Goal: Complete application form

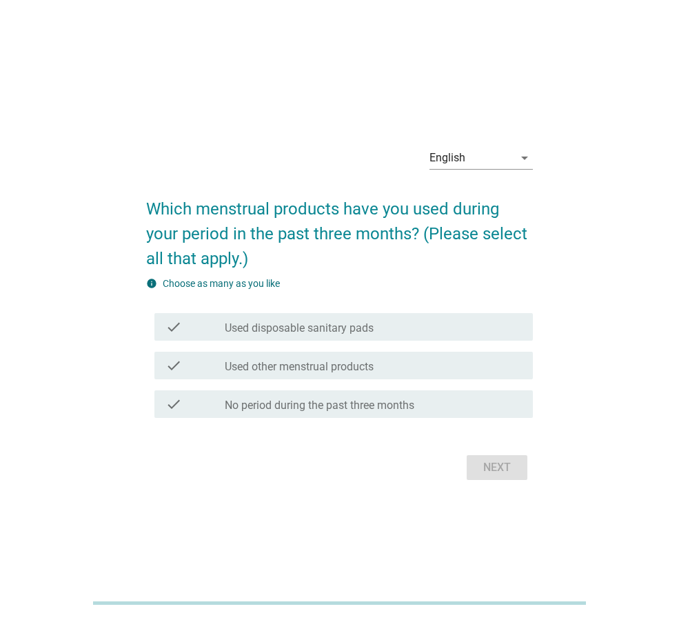
click at [489, 473] on div "Next" at bounding box center [339, 467] width 387 height 33
click at [492, 159] on div "English" at bounding box center [471, 158] width 84 height 22
click at [478, 201] on div "ภาษาไทย" at bounding box center [480, 202] width 81 height 17
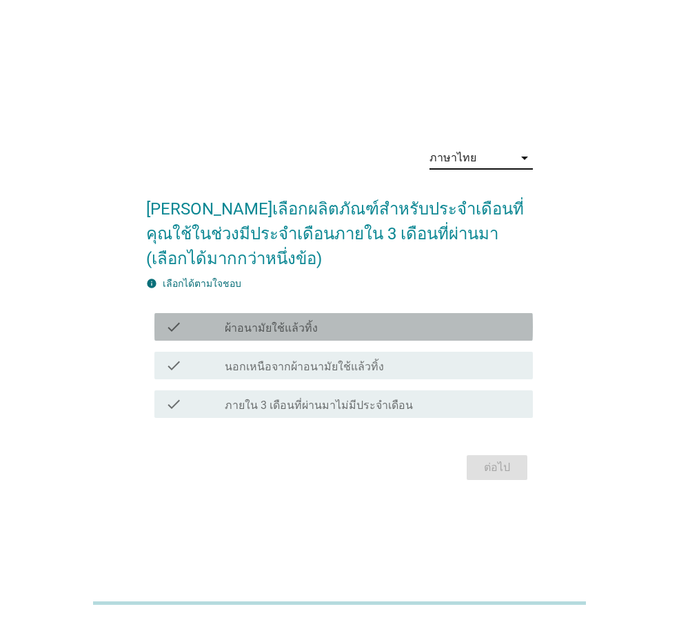
click at [272, 332] on label "ผ้าอนามัยใช้แล้วทิ้ง" at bounding box center [271, 328] width 93 height 14
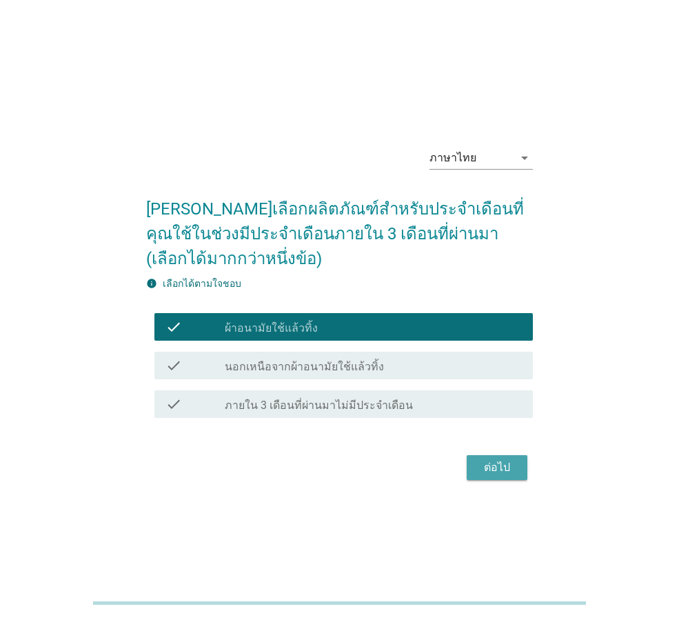
click at [496, 460] on div "ต่อไป" at bounding box center [497, 467] width 39 height 17
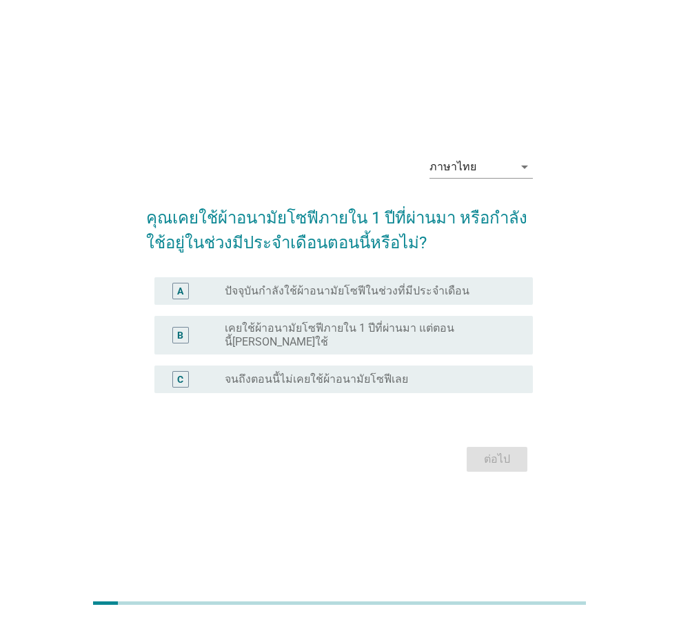
click at [356, 339] on label "เคยใช้ผ้าอนามัยโซฟีภายใน 1 ปีที่ผ่านมา แต่ตอนนี้[PERSON_NAME]ใช้" at bounding box center [368, 335] width 286 height 28
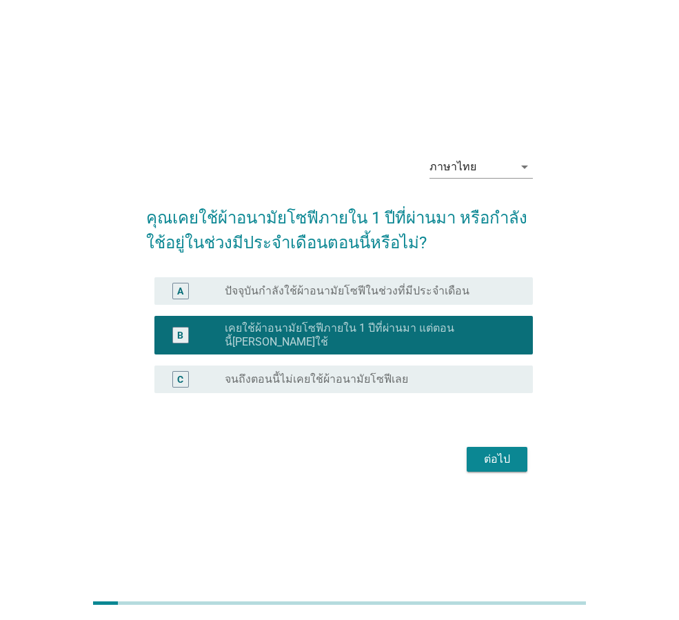
click at [522, 456] on button "ต่อไป" at bounding box center [497, 459] width 61 height 25
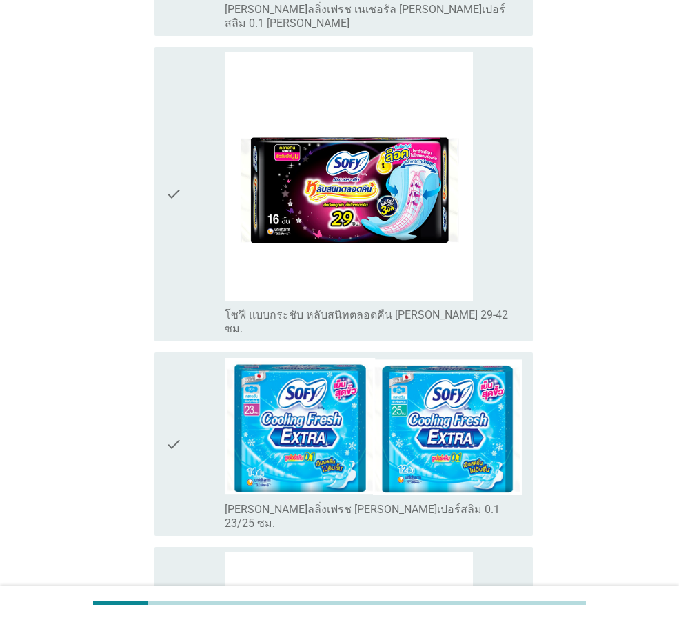
scroll to position [768, 0]
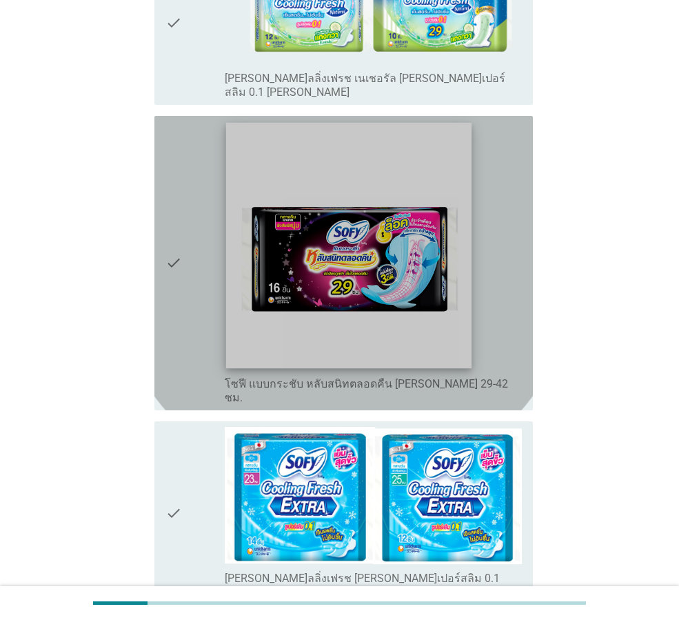
click at [364, 187] on img at bounding box center [348, 245] width 245 height 245
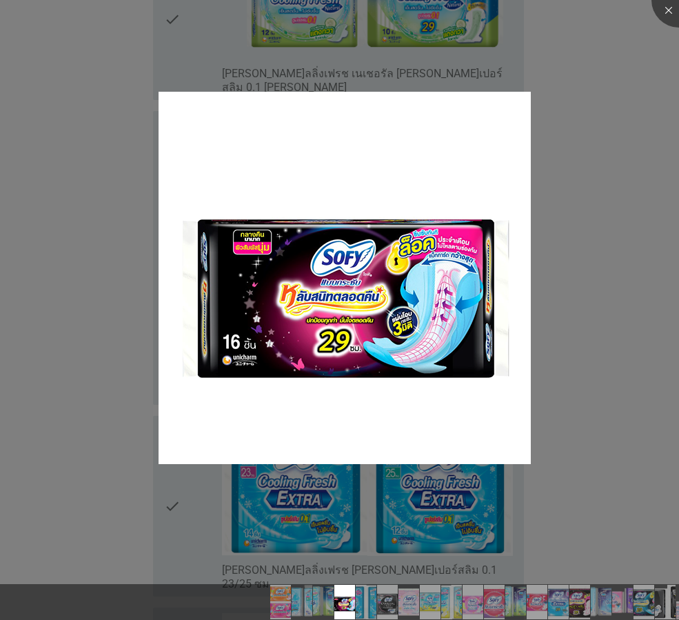
click at [584, 389] on div at bounding box center [339, 310] width 679 height 620
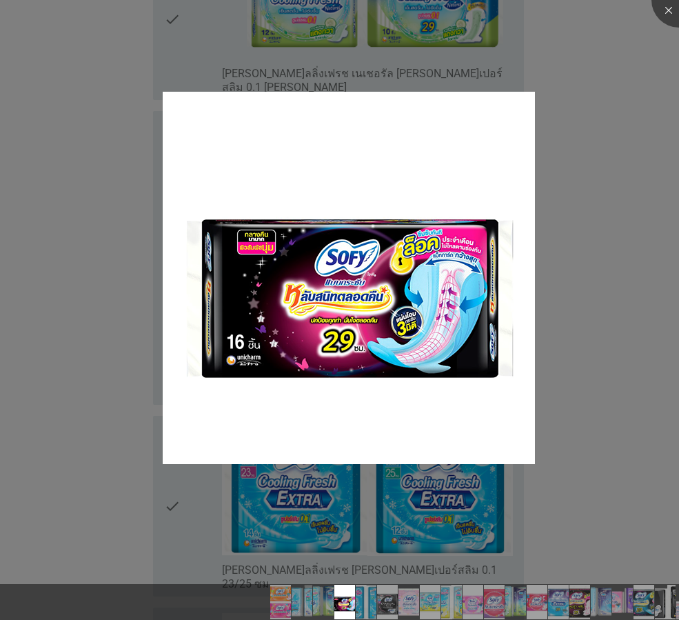
click at [67, 197] on div at bounding box center [339, 310] width 679 height 620
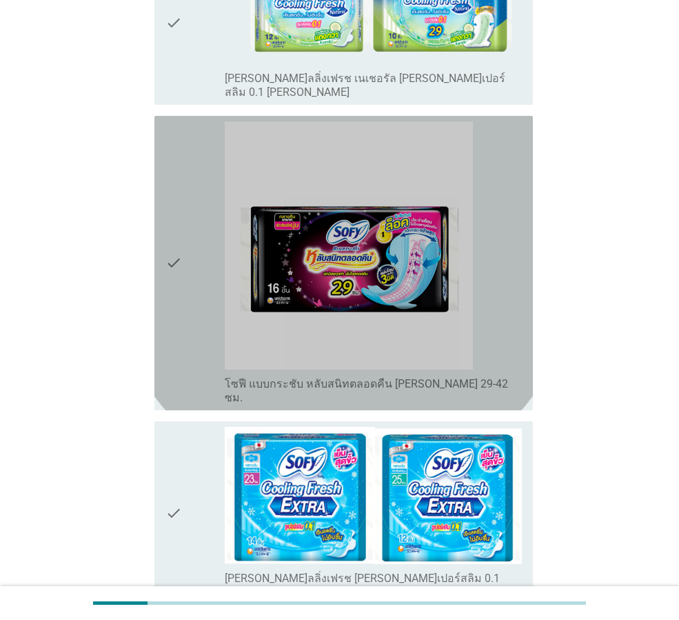
click at [172, 198] on icon "check" at bounding box center [173, 262] width 17 height 283
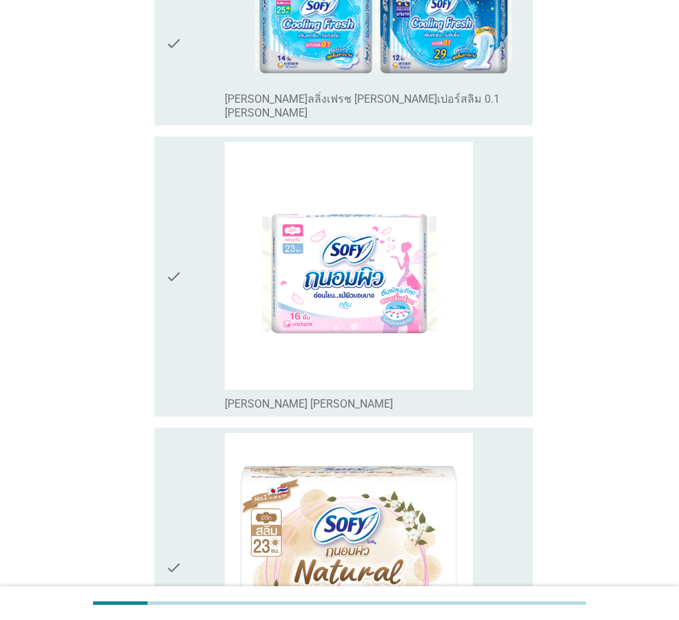
scroll to position [5179, 0]
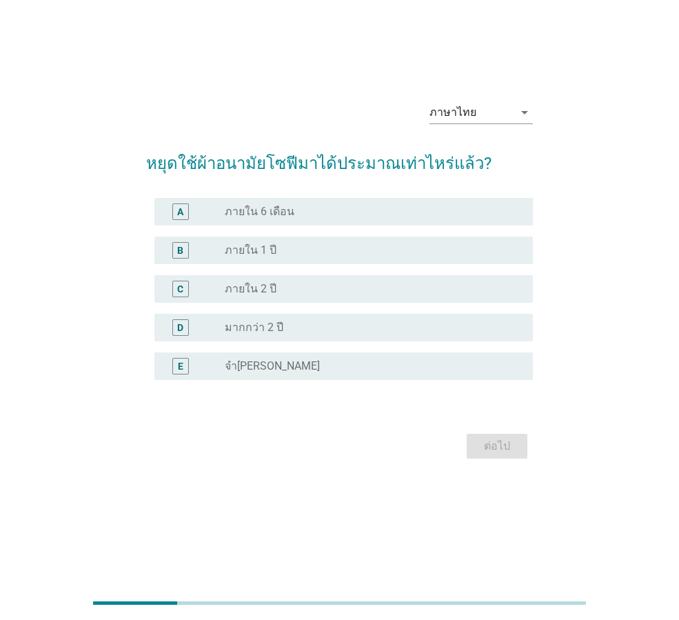
scroll to position [0, 0]
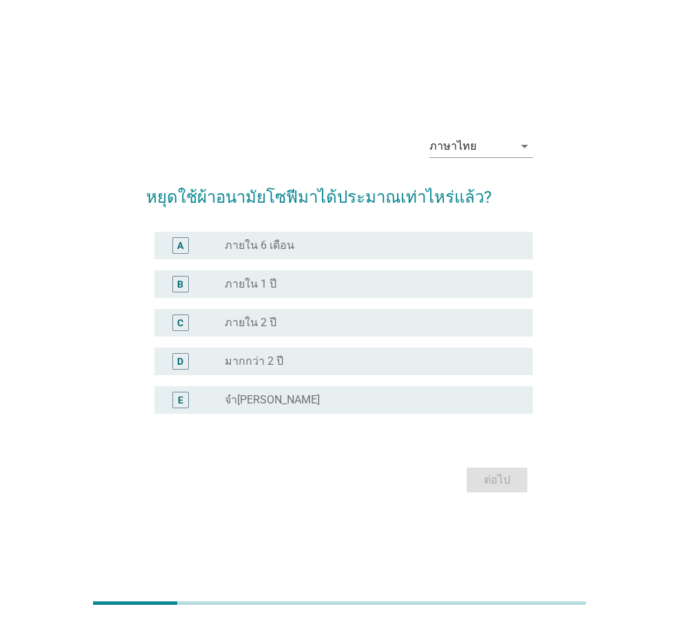
click at [273, 283] on label "ภายใน 1 ปี" at bounding box center [251, 284] width 52 height 14
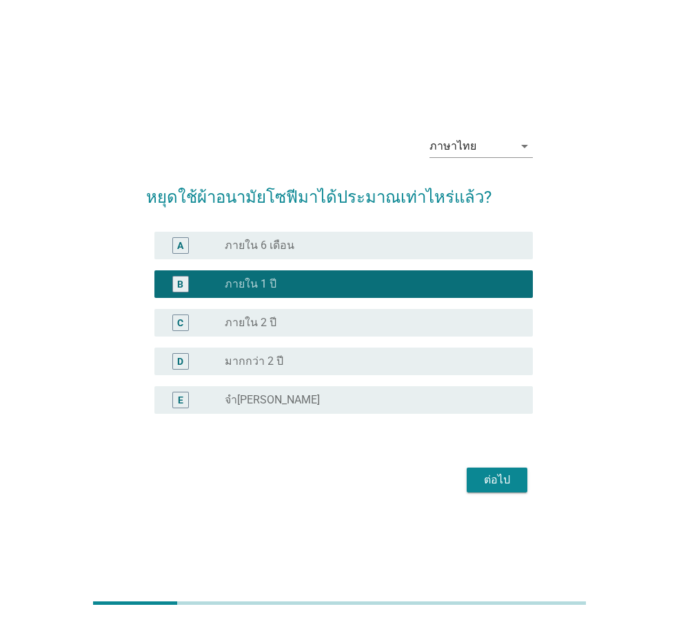
click at [507, 487] on div "ต่อไป" at bounding box center [497, 479] width 39 height 17
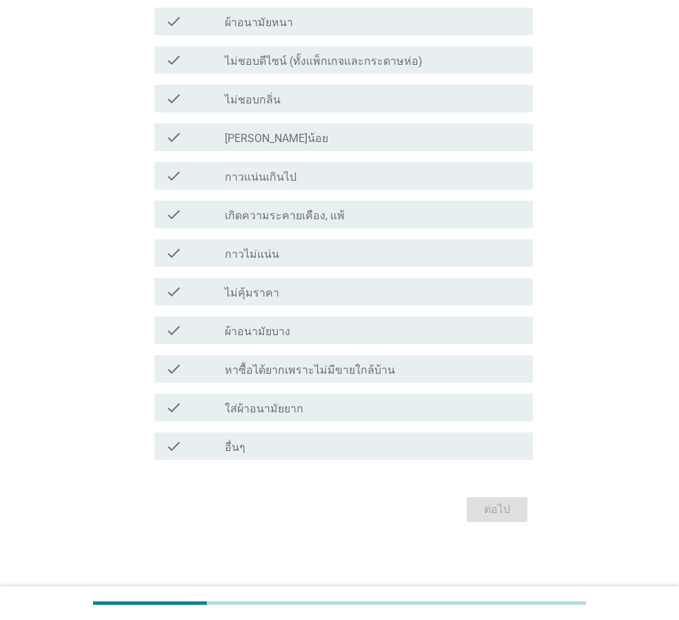
scroll to position [207, 0]
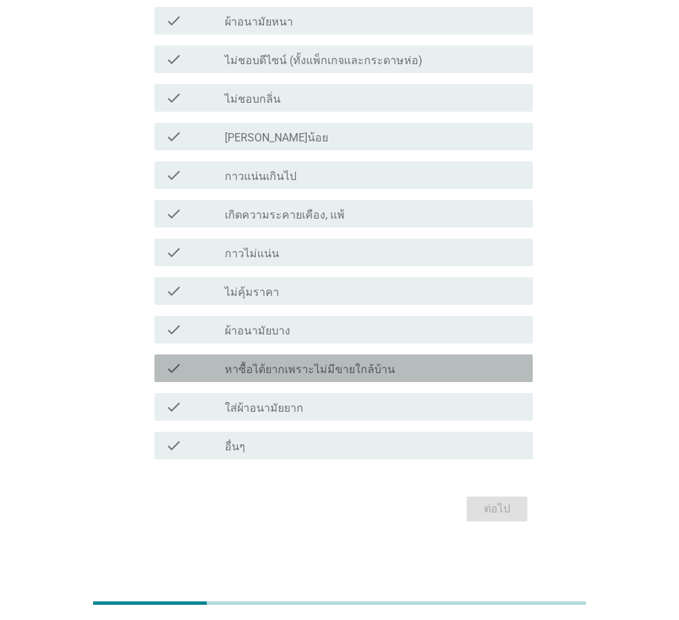
click at [218, 374] on div "check" at bounding box center [194, 368] width 59 height 17
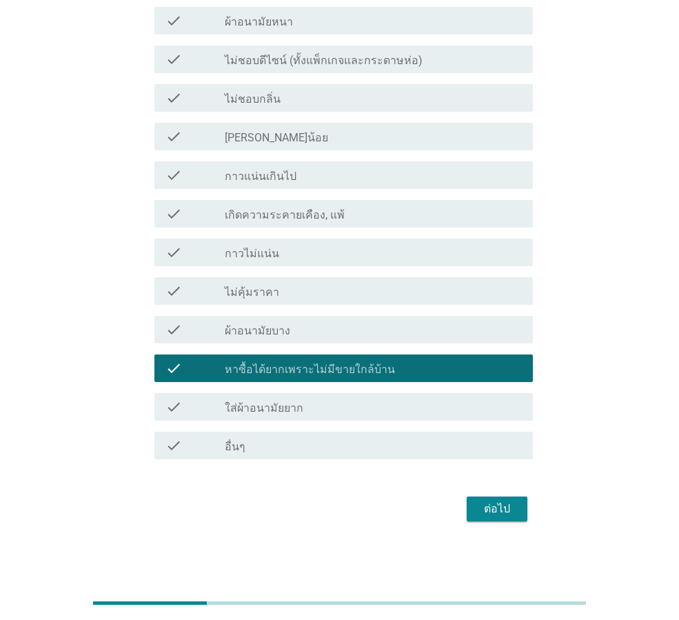
click at [495, 505] on div "ต่อไป" at bounding box center [497, 508] width 39 height 17
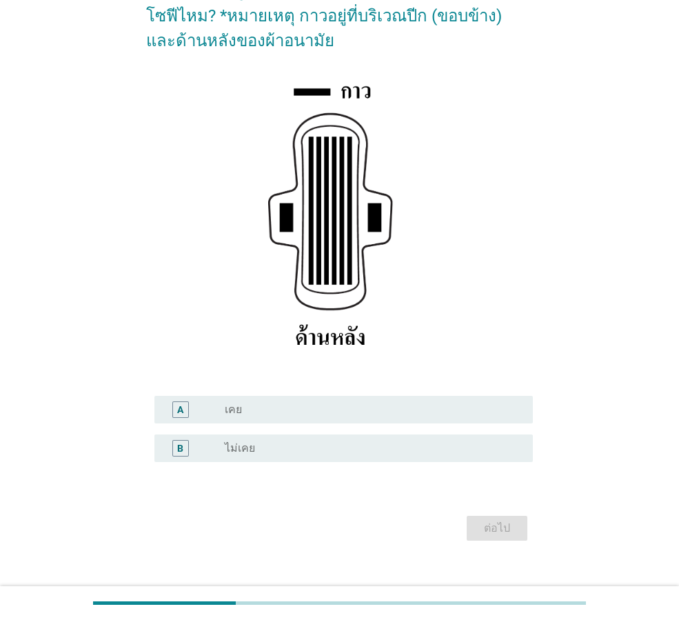
scroll to position [163, 0]
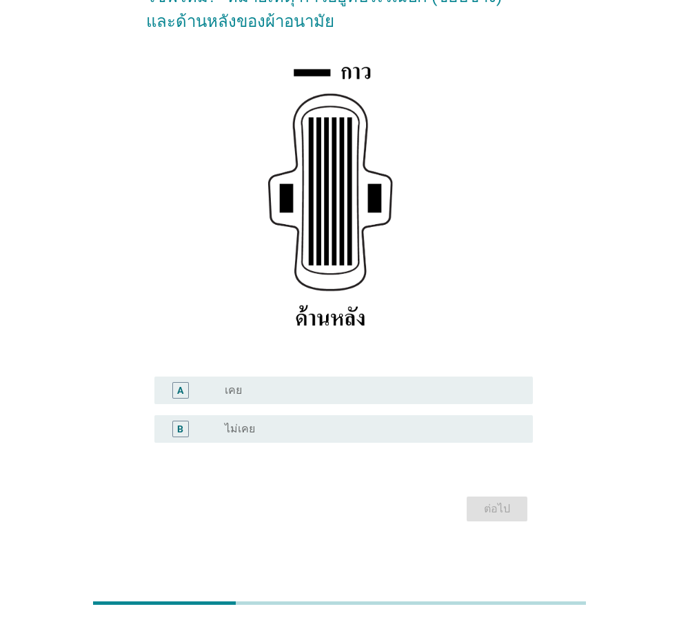
click at [250, 398] on div "A radio_button_unchecked เคย" at bounding box center [343, 390] width 378 height 28
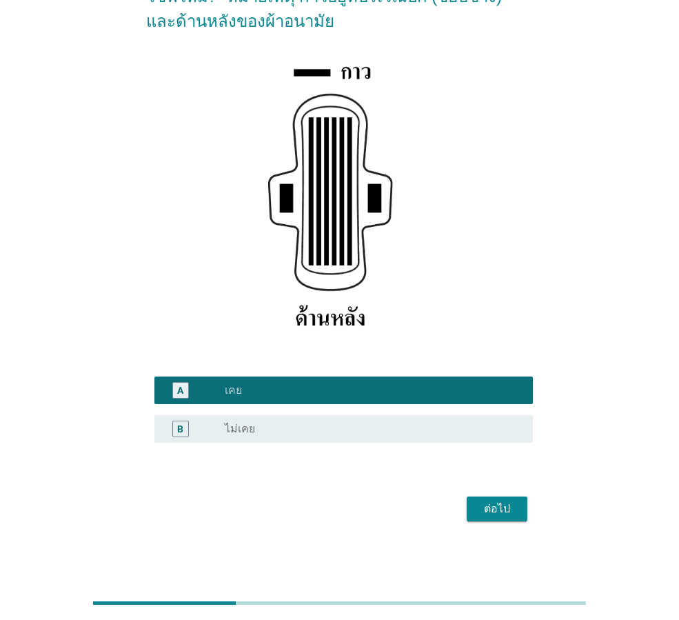
click at [496, 515] on div "ต่อไป" at bounding box center [497, 508] width 39 height 17
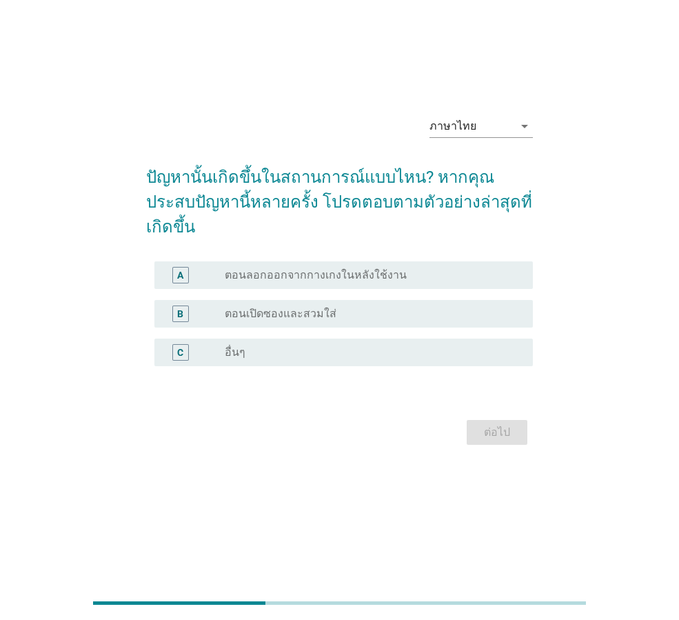
scroll to position [0, 0]
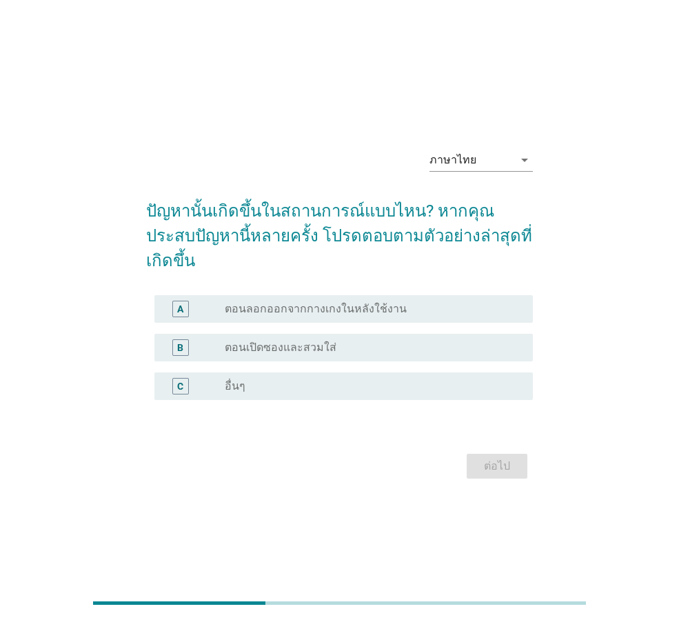
click at [289, 340] on label "ตอนเปิดซองและสวมใส่" at bounding box center [281, 347] width 112 height 14
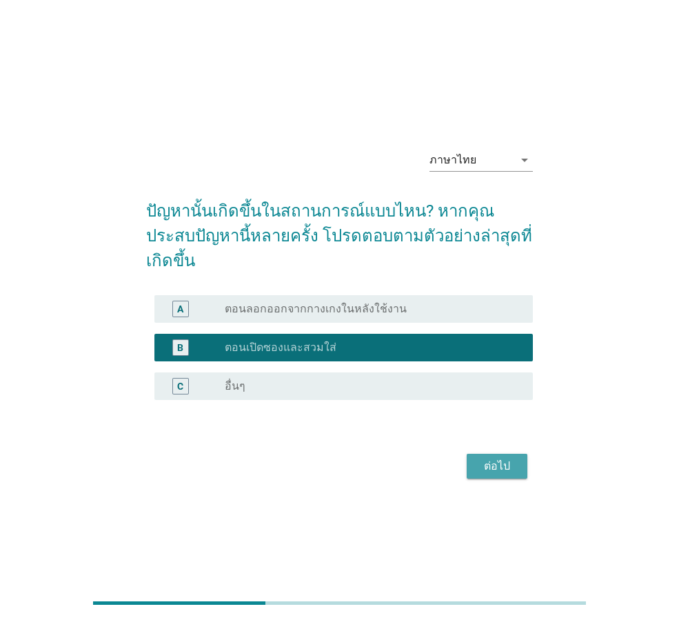
click at [511, 458] on div "ต่อไป" at bounding box center [497, 466] width 39 height 17
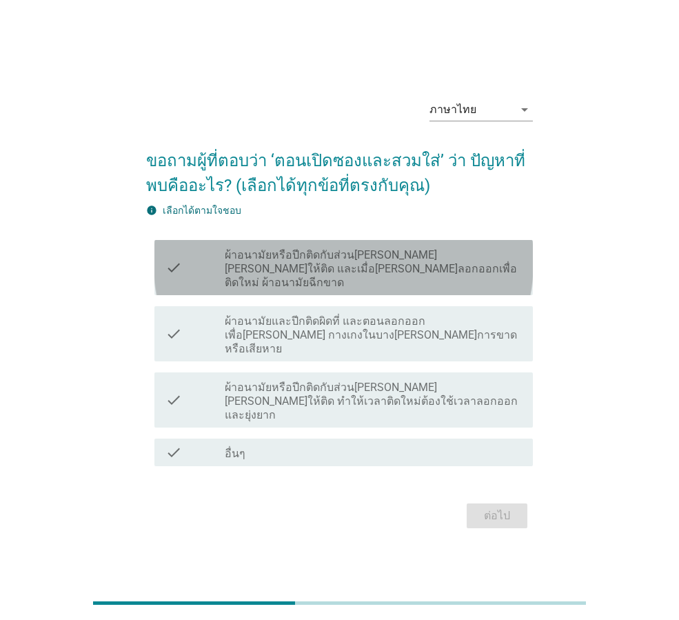
click at [181, 269] on icon "check" at bounding box center [173, 267] width 17 height 44
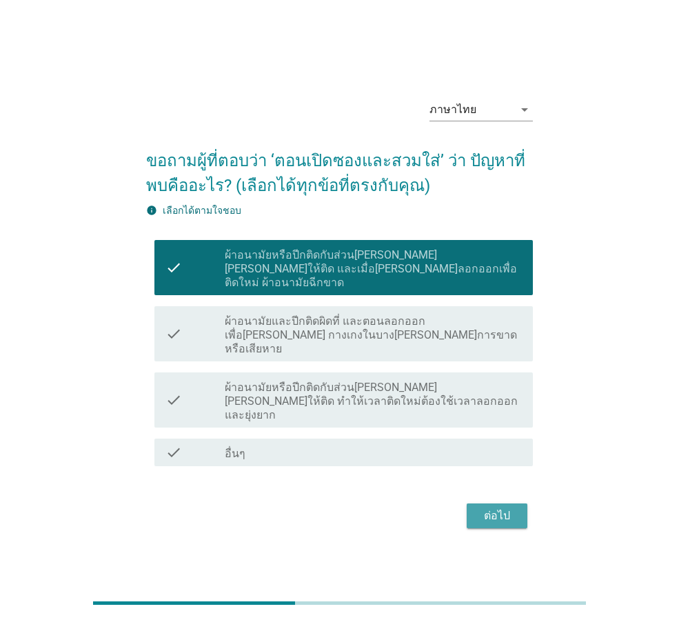
click at [480, 507] on div "ต่อไป" at bounding box center [497, 515] width 39 height 17
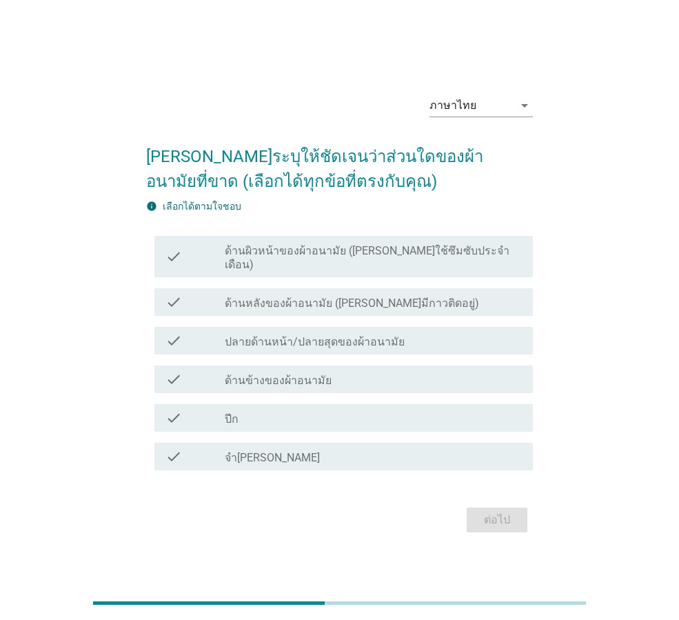
click at [294, 374] on label "ด้านข้างของผ้าอนามัย" at bounding box center [278, 381] width 107 height 14
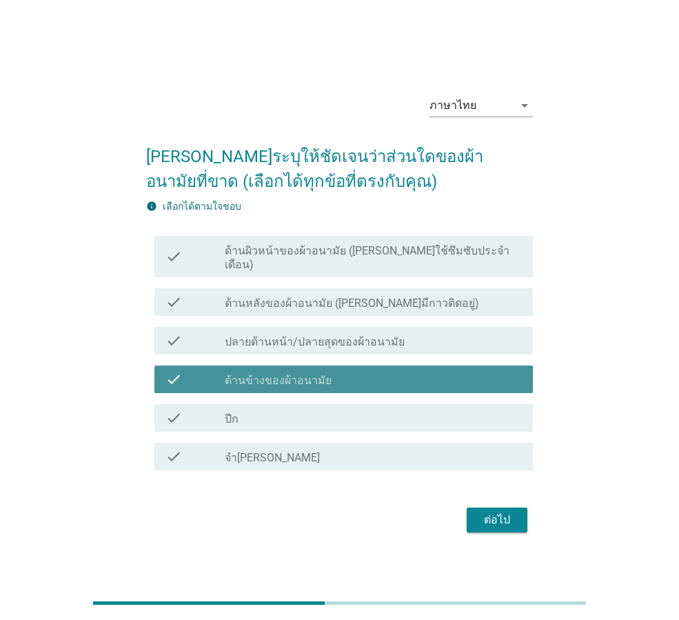
click at [283, 374] on label "ด้านข้างของผ้าอนามัย" at bounding box center [278, 381] width 107 height 14
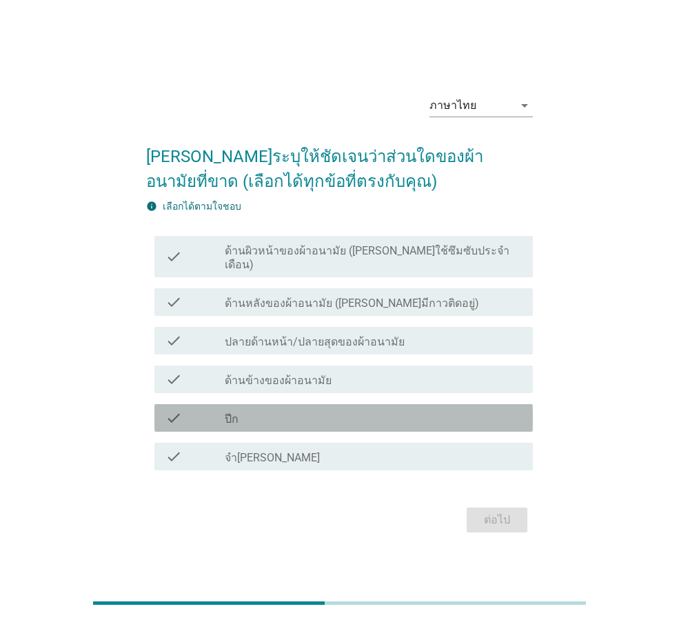
click at [230, 422] on div "check check_box_outline_blank ปีก" at bounding box center [343, 418] width 378 height 28
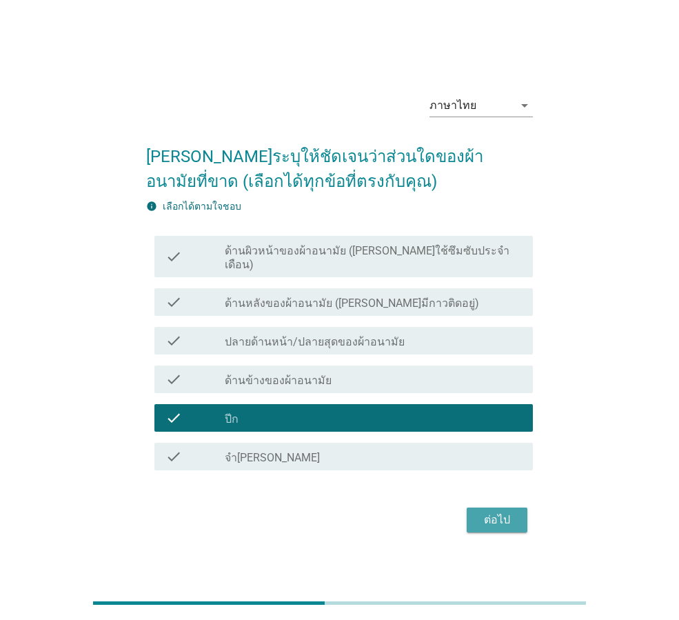
click at [486, 511] on div "ต่อไป" at bounding box center [497, 519] width 39 height 17
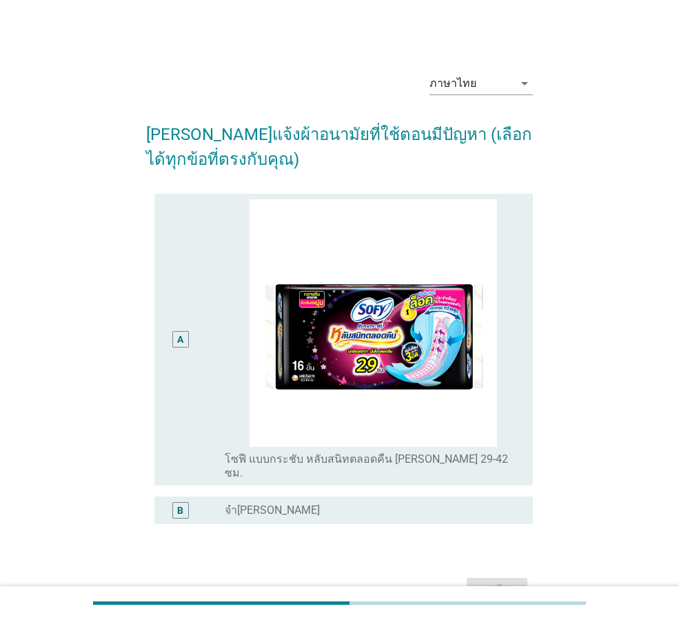
click at [143, 323] on div "ภาษาไทย arrow_drop_down [PERSON_NAME]แจ้งผ้าอนามัยที่ใช้ตอนมีปัญหา (เลือกได้ทุก…" at bounding box center [339, 334] width 409 height 568
click at [191, 336] on div "A" at bounding box center [180, 339] width 30 height 281
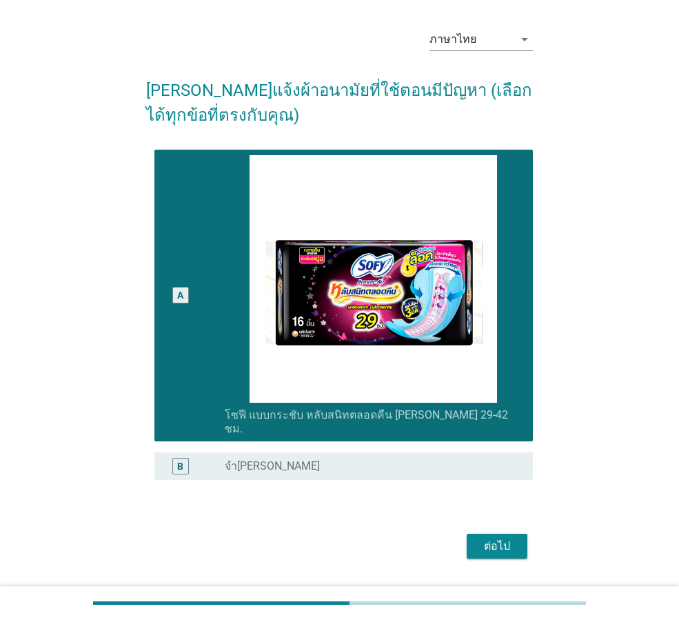
scroll to position [68, 0]
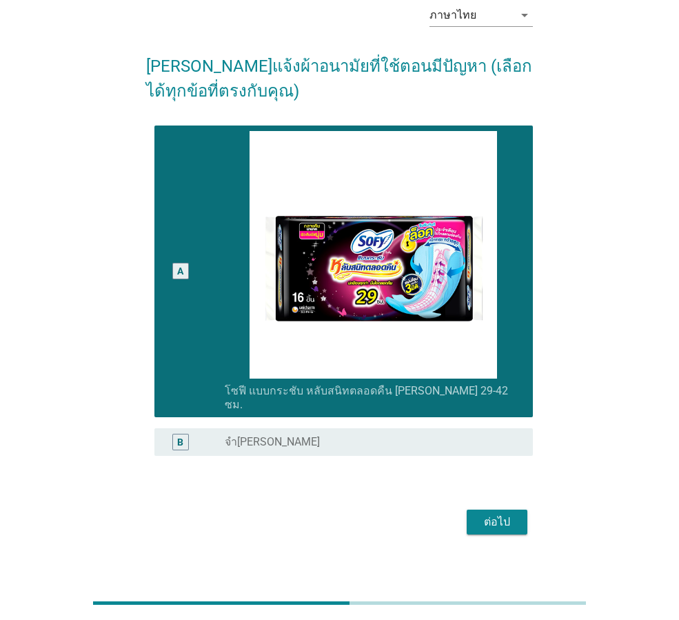
click at [480, 487] on form "[PERSON_NAME]แจ้งผ้าอนามัยที่ใช้ตอนมีปัญหา (เลือกได้ทุกข้อที่ตรงกับคุณ) A radio…" at bounding box center [339, 289] width 387 height 499
click at [487, 513] on div "ต่อไป" at bounding box center [497, 521] width 39 height 17
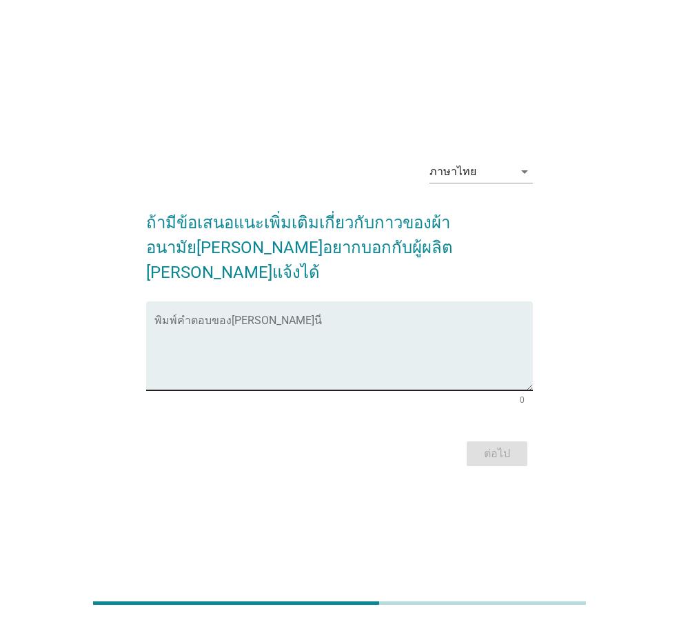
click at [226, 372] on textarea "พิมพ์คำตอบของคุณ ที่นี่" at bounding box center [343, 354] width 378 height 72
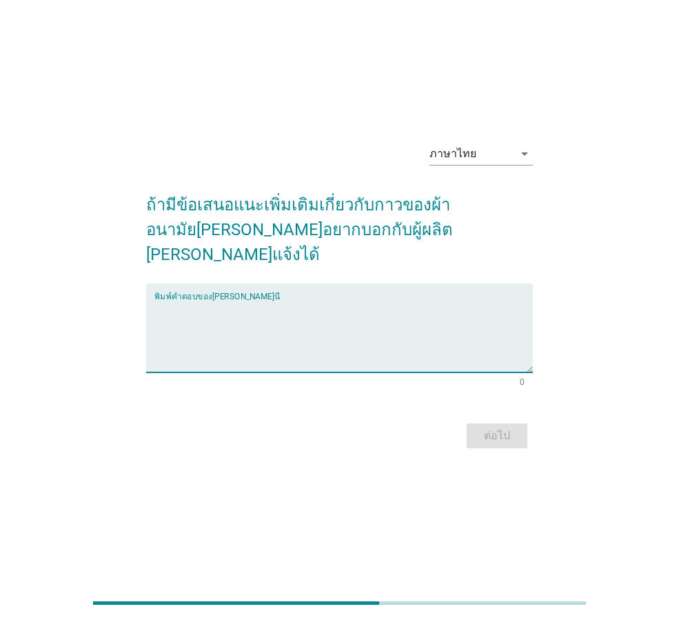
scroll to position [34, 0]
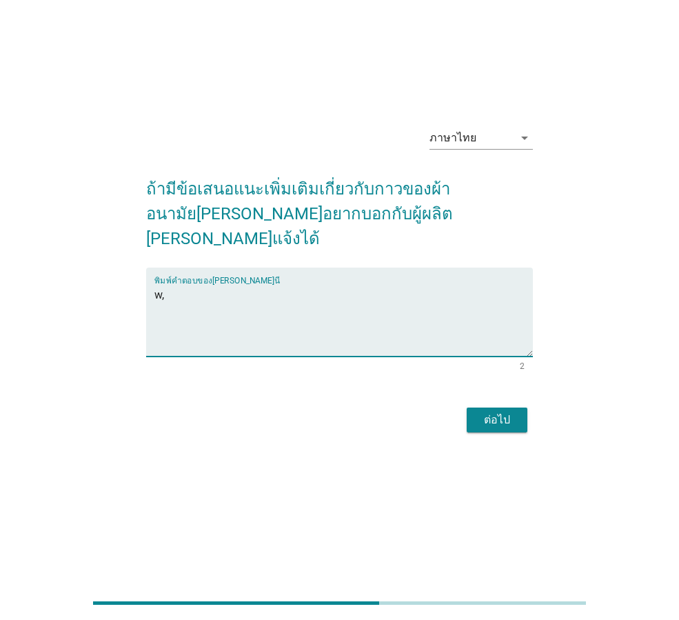
type textarea "w"
type textarea "ไม่มี"
click at [487, 411] on div "ต่อไป" at bounding box center [497, 419] width 39 height 17
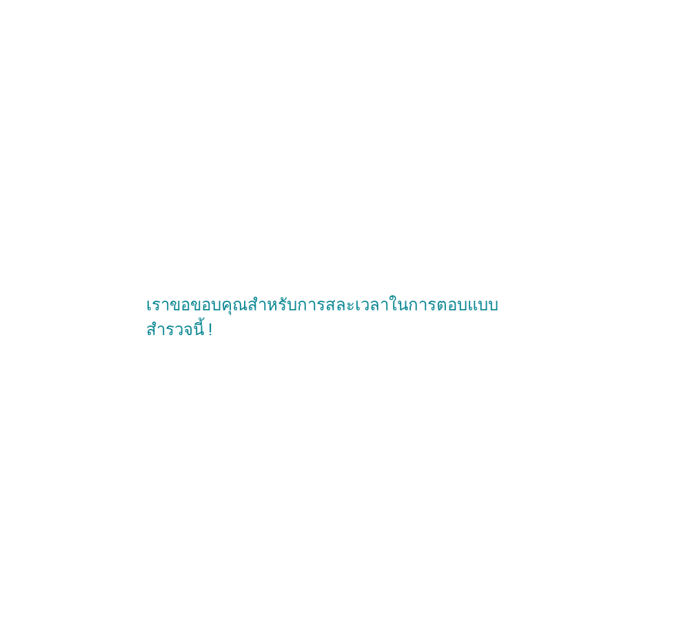
scroll to position [0, 0]
